Goal: Information Seeking & Learning: Find specific fact

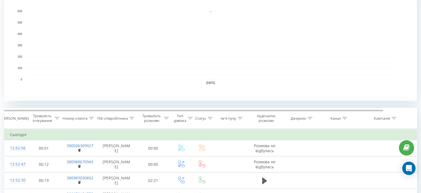
scroll to position [190, 0]
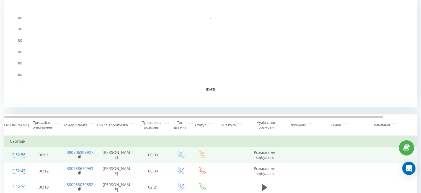
scroll to position [127, 0]
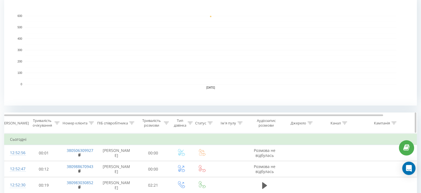
click at [133, 123] on icon at bounding box center [131, 122] width 5 height 3
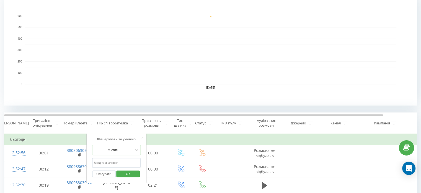
click at [104, 160] on input "text" at bounding box center [116, 163] width 49 height 10
type input "шуст"
click at [129, 175] on span "OK" at bounding box center [129, 173] width 16 height 9
